Goal: Leave review/rating

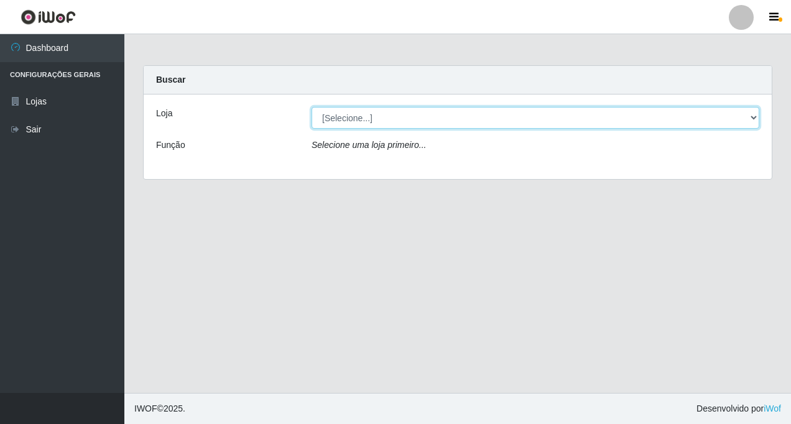
drag, startPoint x: 755, startPoint y: 120, endPoint x: 747, endPoint y: 119, distance: 8.2
click at [755, 119] on select "[Selecione...] Rede Fácil Construção" at bounding box center [536, 118] width 448 height 22
select select "318"
click at [312, 107] on select "[Selecione...] Rede Fácil Construção" at bounding box center [536, 118] width 448 height 22
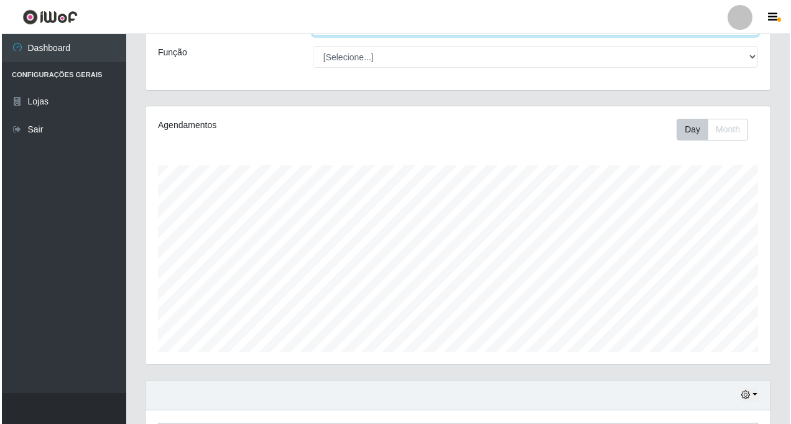
scroll to position [258, 0]
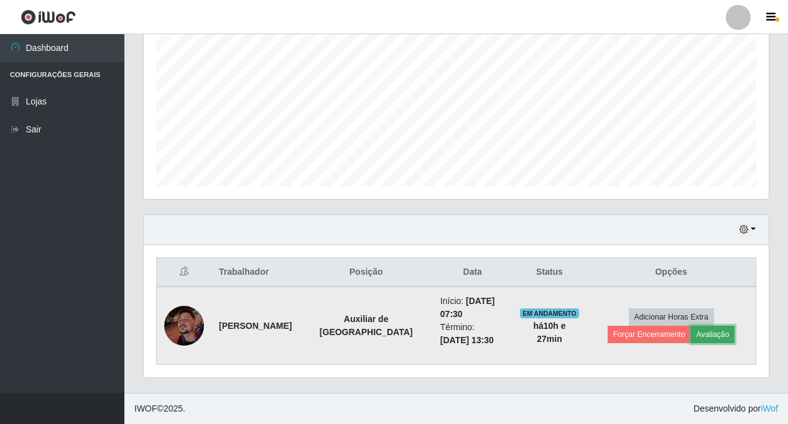
click at [691, 337] on button "Avaliação" at bounding box center [713, 334] width 44 height 17
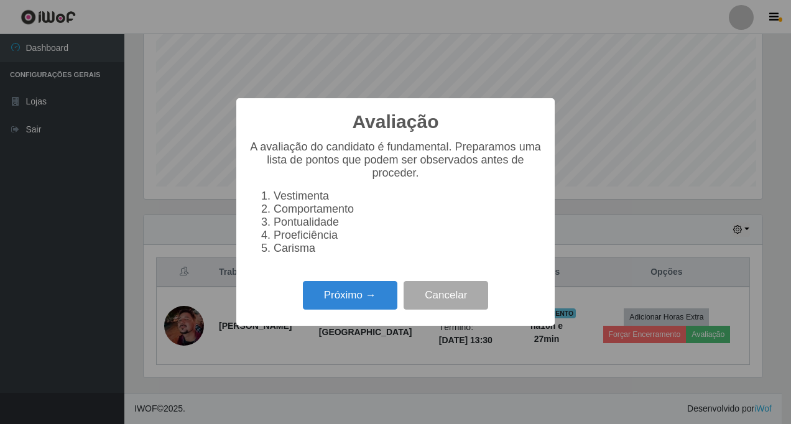
scroll to position [258, 619]
click at [342, 301] on button "Próximo →" at bounding box center [350, 295] width 95 height 29
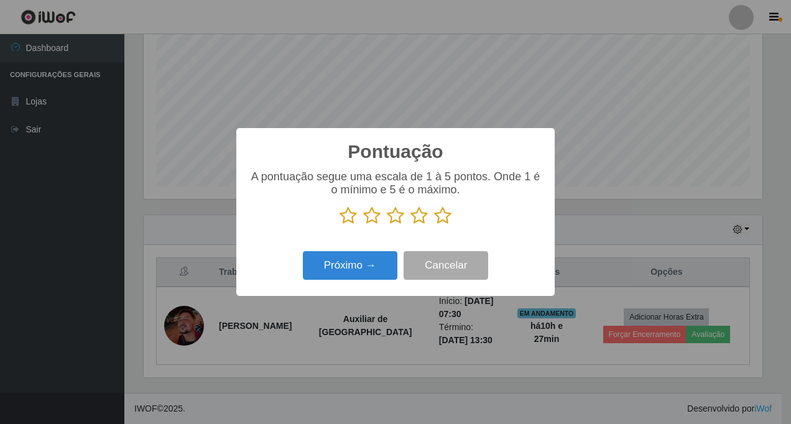
click at [444, 216] on icon at bounding box center [442, 216] width 17 height 19
click at [434, 225] on input "radio" at bounding box center [434, 225] width 0 height 0
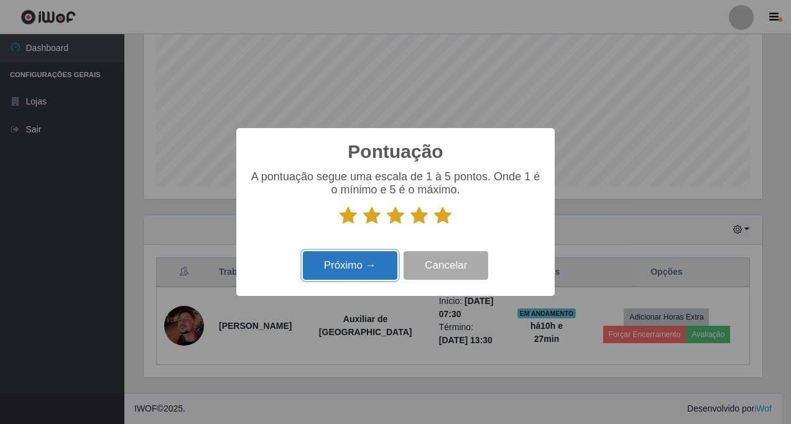
click at [335, 276] on button "Próximo →" at bounding box center [350, 265] width 95 height 29
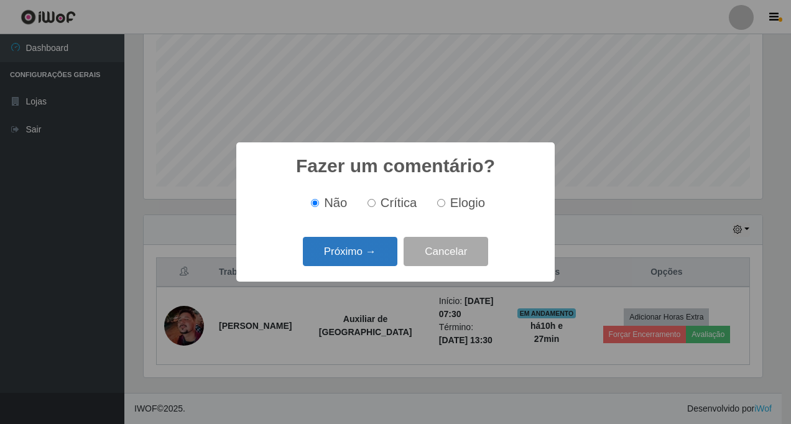
click at [347, 257] on button "Próximo →" at bounding box center [350, 251] width 95 height 29
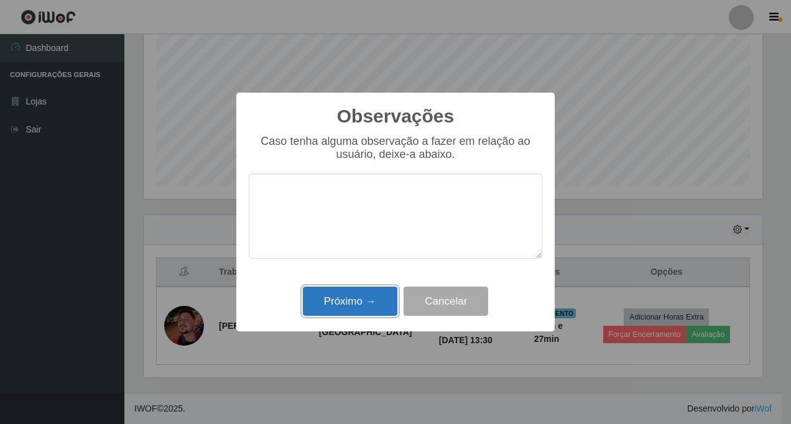
click at [339, 299] on button "Próximo →" at bounding box center [350, 301] width 95 height 29
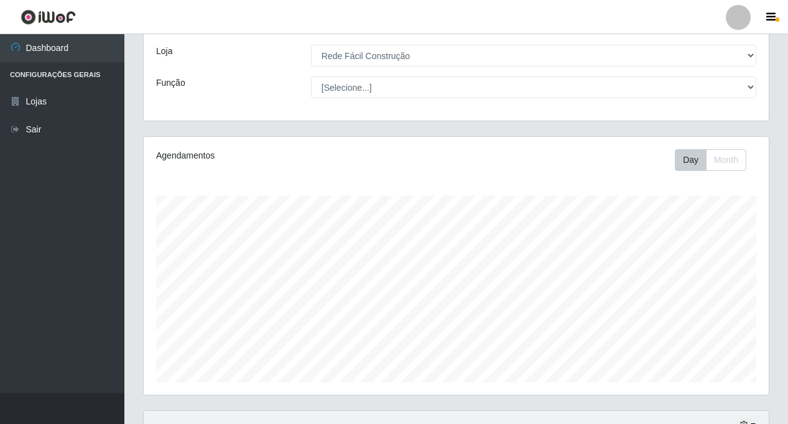
scroll to position [258, 0]
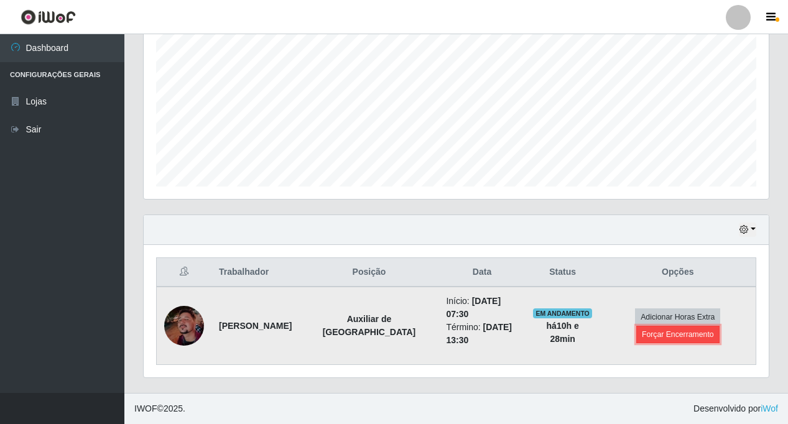
click at [655, 336] on button "Forçar Encerramento" at bounding box center [678, 334] width 83 height 17
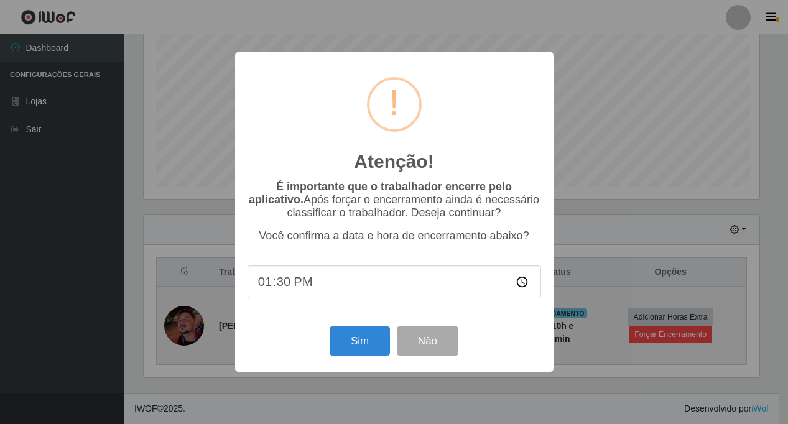
scroll to position [258, 619]
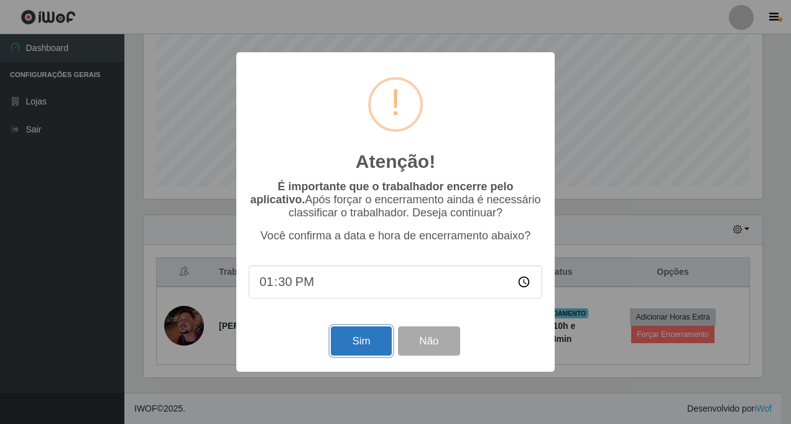
click at [369, 342] on button "Sim" at bounding box center [361, 341] width 60 height 29
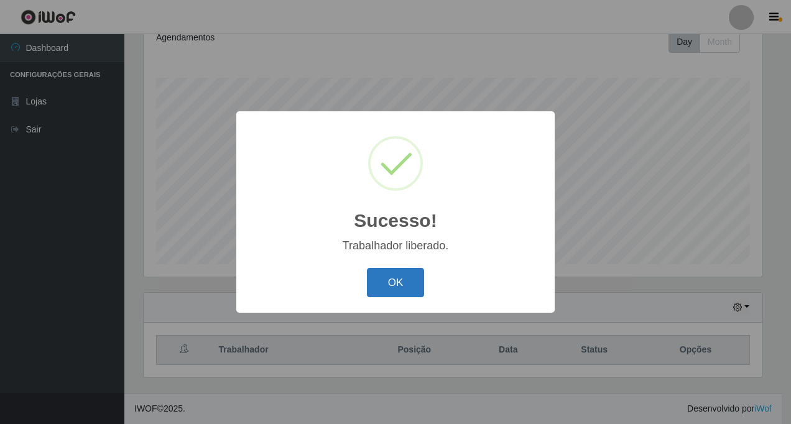
click at [406, 283] on button "OK" at bounding box center [396, 282] width 58 height 29
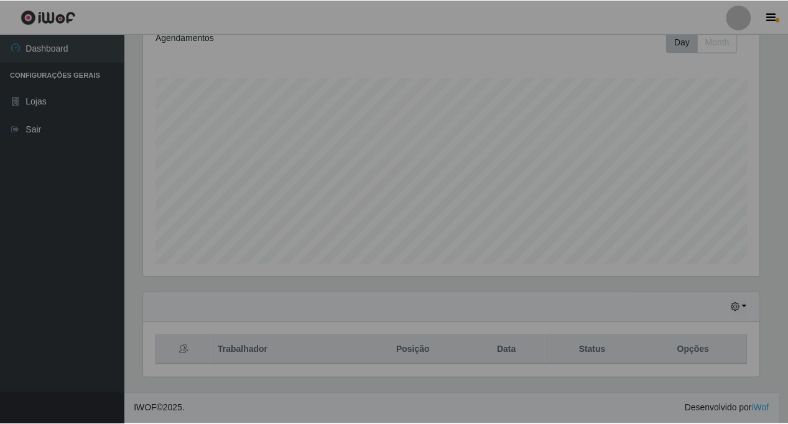
scroll to position [258, 625]
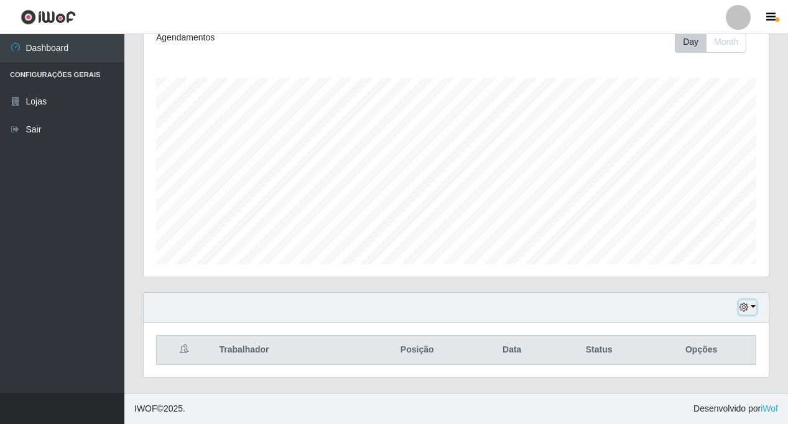
click at [751, 306] on button "button" at bounding box center [747, 308] width 17 height 14
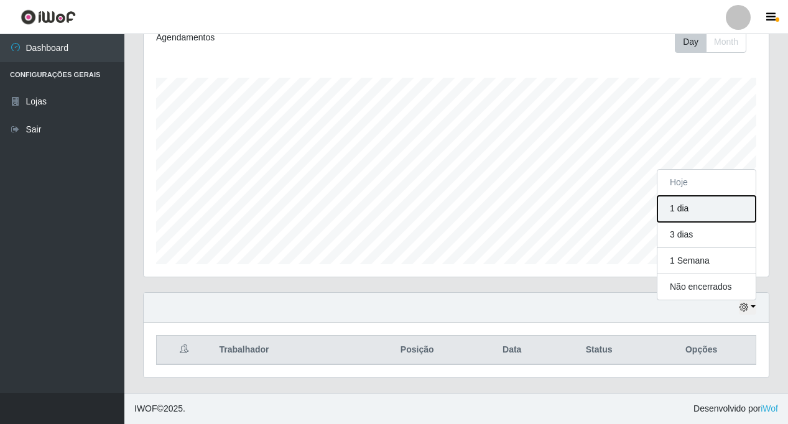
click at [683, 208] on button "1 dia" at bounding box center [707, 209] width 98 height 26
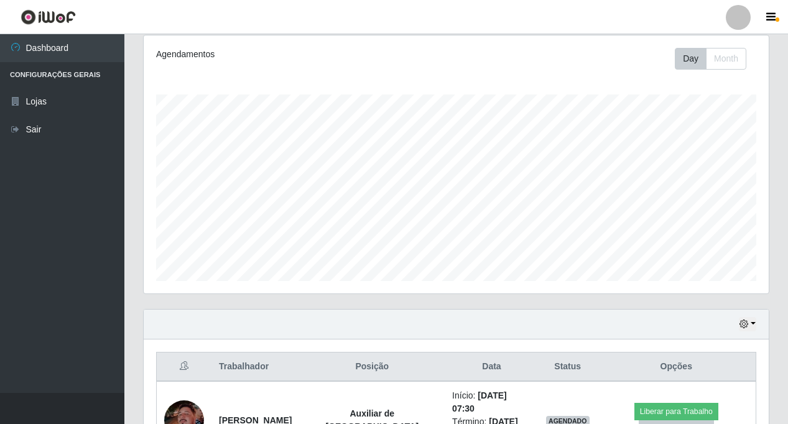
scroll to position [0, 0]
